Goal: Information Seeking & Learning: Find specific page/section

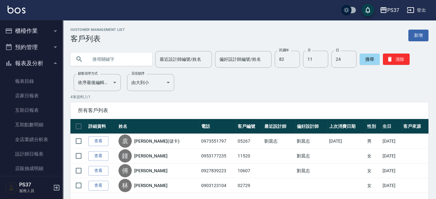
click at [272, 76] on div "Customer Management List 客戶列表 新增 最近設計師編號/姓名 最近設計師編號/姓名 偏好設計師編號/姓名 偏好設計師編號/姓名 民國…" at bounding box center [249, 121] width 373 height 187
click at [247, 86] on div "Customer Management List 客戶列表 新增 最近設計師編號/姓名 最近設計師編號/姓名 偏好設計師編號/姓名 偏好設計師編號/姓名 民國…" at bounding box center [249, 121] width 373 height 187
click at [287, 58] on input "82" at bounding box center [287, 59] width 25 height 17
click at [402, 59] on button "清除" at bounding box center [396, 58] width 27 height 11
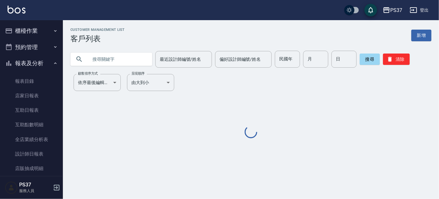
click at [119, 63] on input "text" at bounding box center [117, 59] width 59 height 17
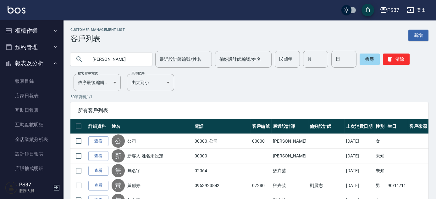
type input "[PERSON_NAME]"
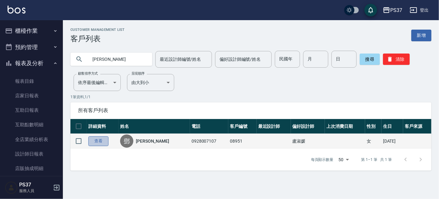
click at [105, 143] on link "查看" at bounding box center [98, 141] width 20 height 10
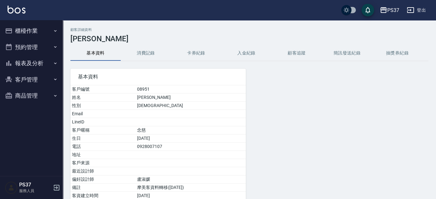
click at [136, 49] on button "消費記錄" at bounding box center [146, 53] width 50 height 15
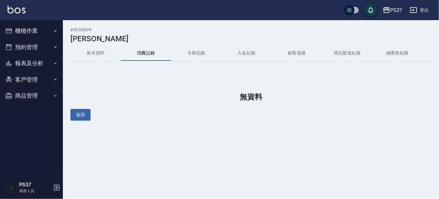
click at [105, 54] on button "基本資料" at bounding box center [95, 53] width 50 height 15
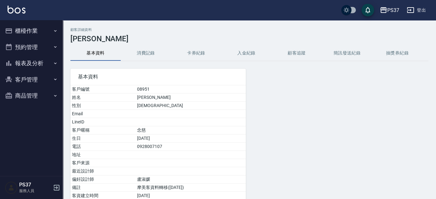
click at [43, 81] on button "客戶管理" at bounding box center [32, 79] width 58 height 16
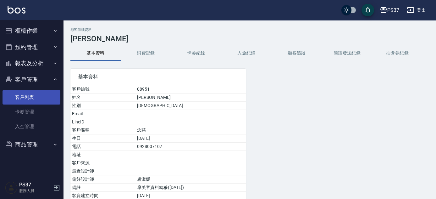
click at [47, 99] on link "客戶列表" at bounding box center [32, 97] width 58 height 14
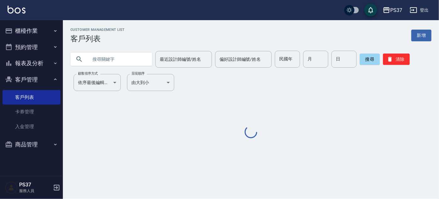
click at [105, 62] on input "text" at bounding box center [117, 59] width 59 height 17
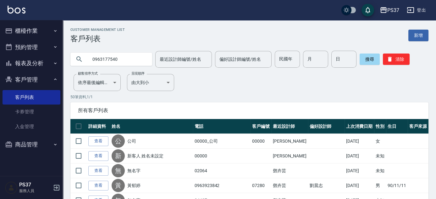
type input "0963177540"
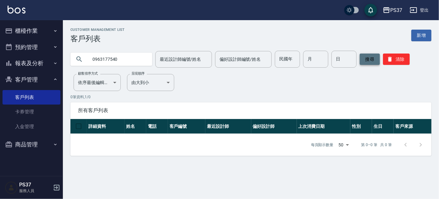
click at [368, 59] on button "搜尋" at bounding box center [370, 58] width 20 height 11
click at [367, 60] on button "搜尋" at bounding box center [370, 58] width 20 height 11
drag, startPoint x: 112, startPoint y: 58, endPoint x: 120, endPoint y: 56, distance: 7.5
click at [117, 57] on input "0963177540" at bounding box center [117, 59] width 59 height 17
click at [398, 59] on button "清除" at bounding box center [396, 58] width 27 height 11
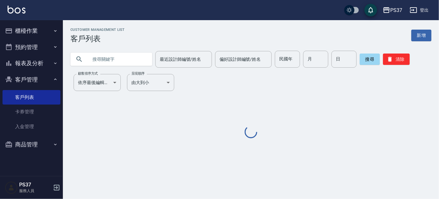
click at [126, 62] on input "text" at bounding box center [117, 59] width 59 height 17
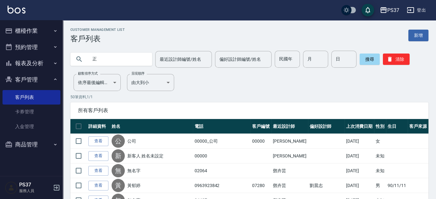
type input "鄭"
type input "鄧"
